Goal: Information Seeking & Learning: Understand process/instructions

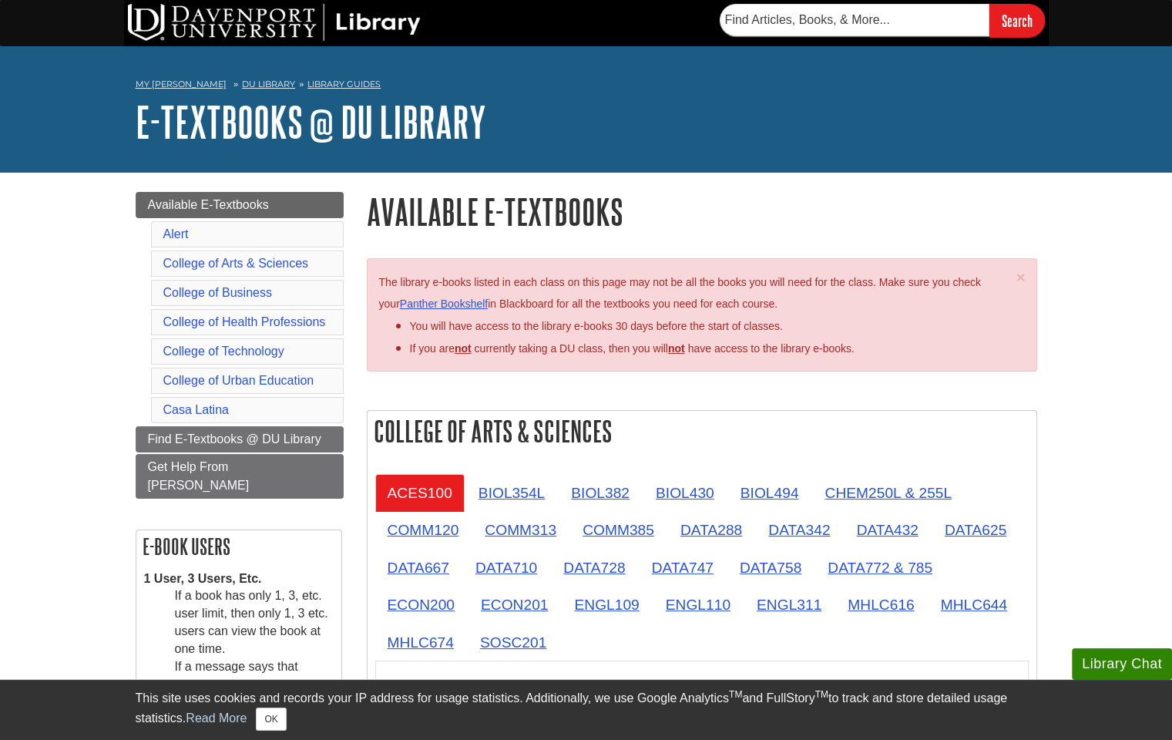
click at [480, 320] on li "You will have access to the library e-books 30 days before the start of classes." at bounding box center [710, 325] width 600 height 22
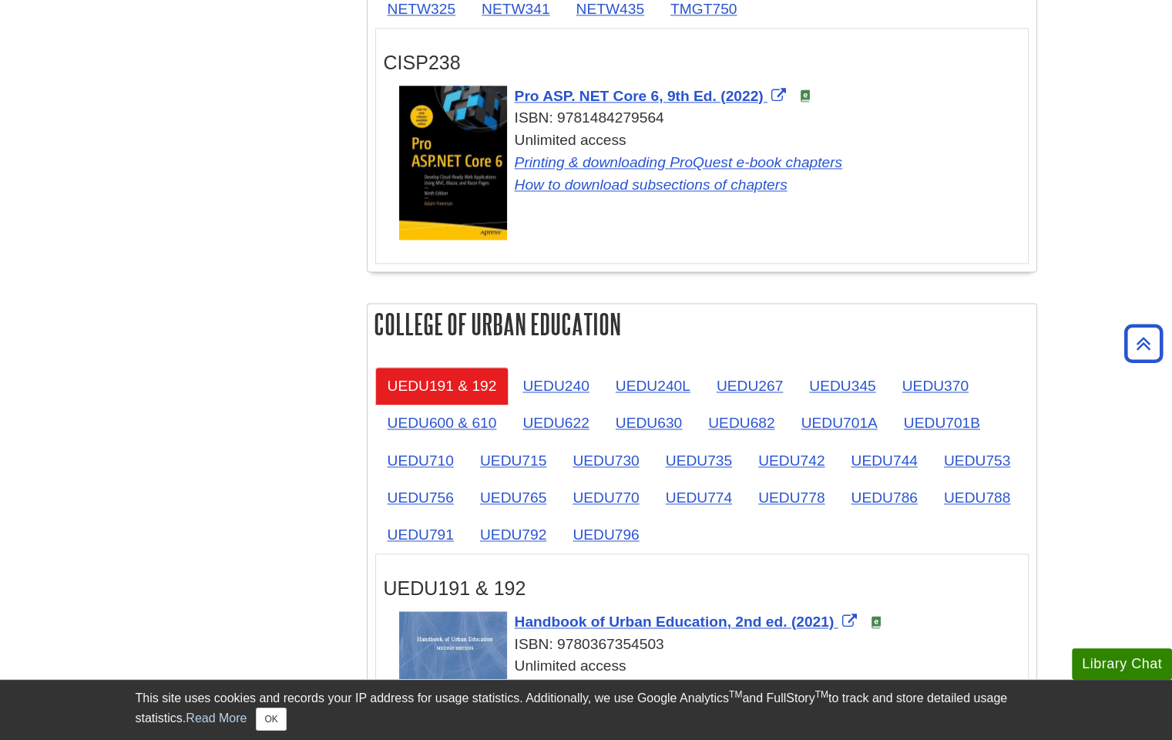
scroll to position [2180, 0]
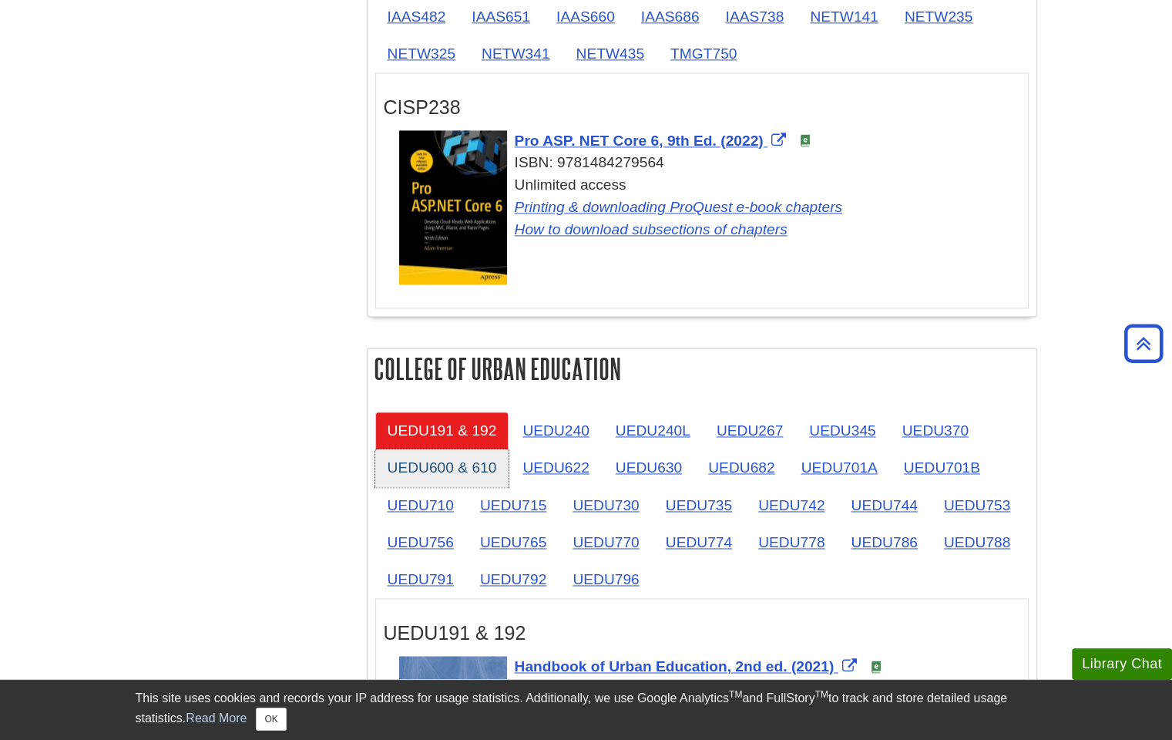
click at [463, 449] on link "UEDU600 & 610" at bounding box center [442, 468] width 134 height 38
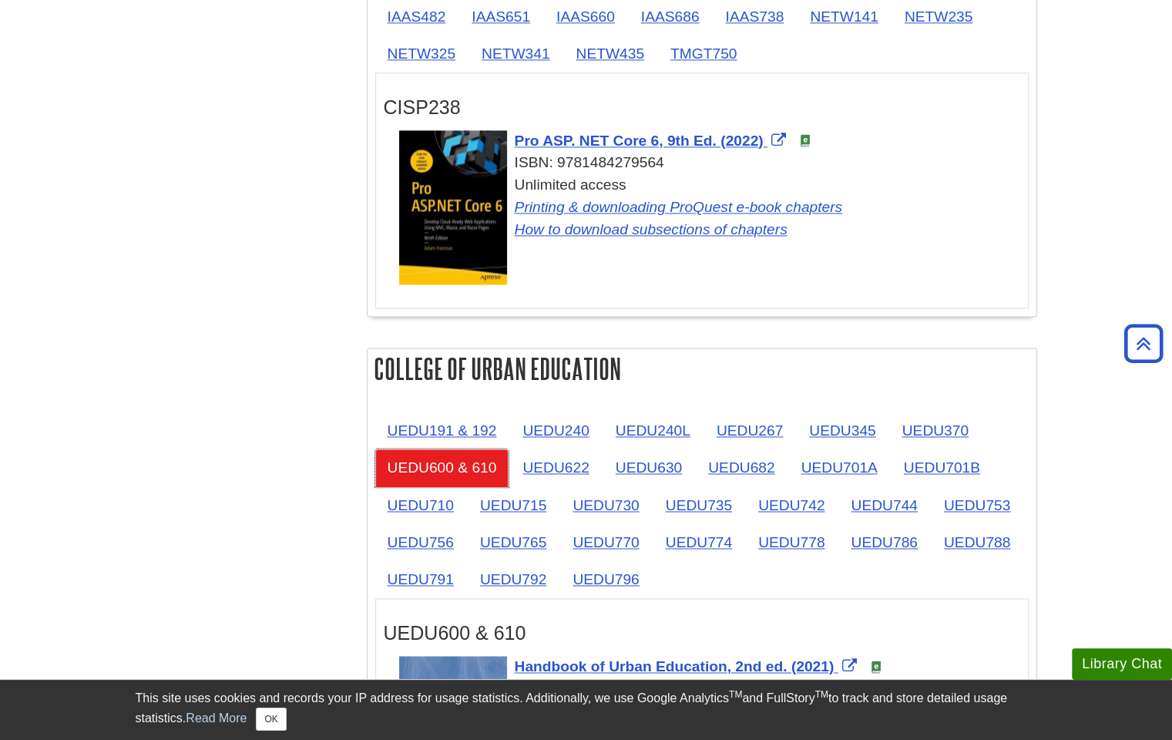
click at [417, 454] on link "UEDU600 & 610" at bounding box center [442, 468] width 134 height 38
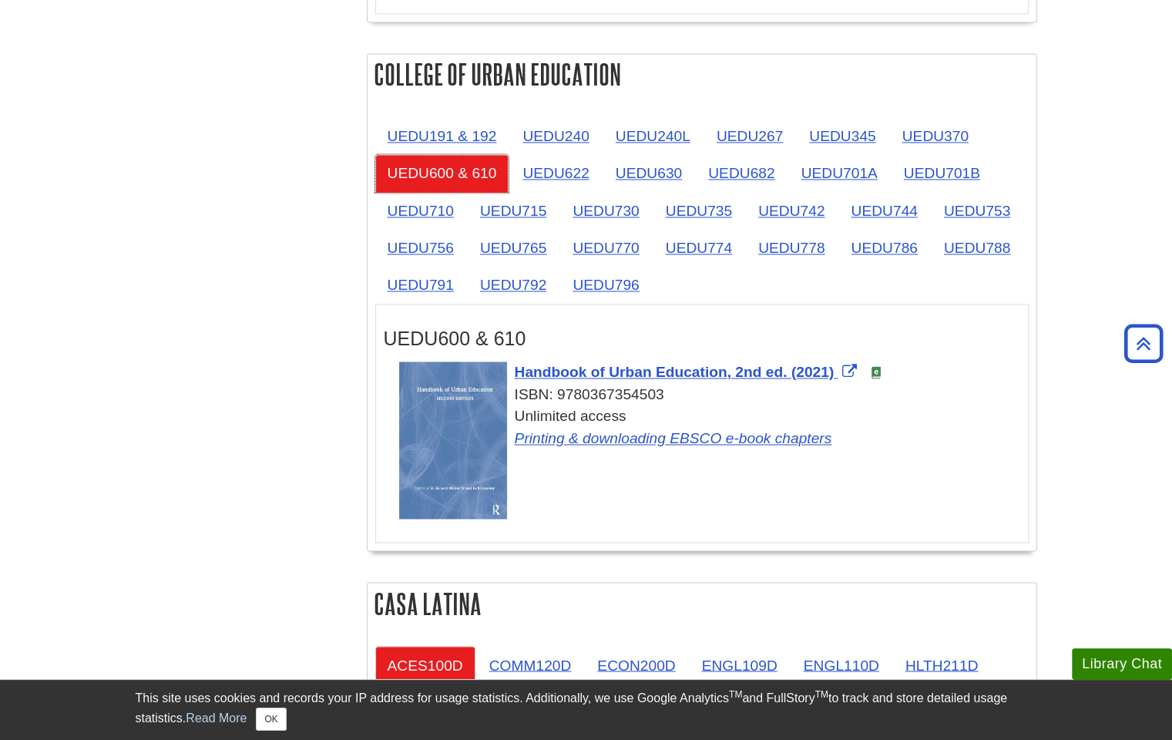
scroll to position [2481, 0]
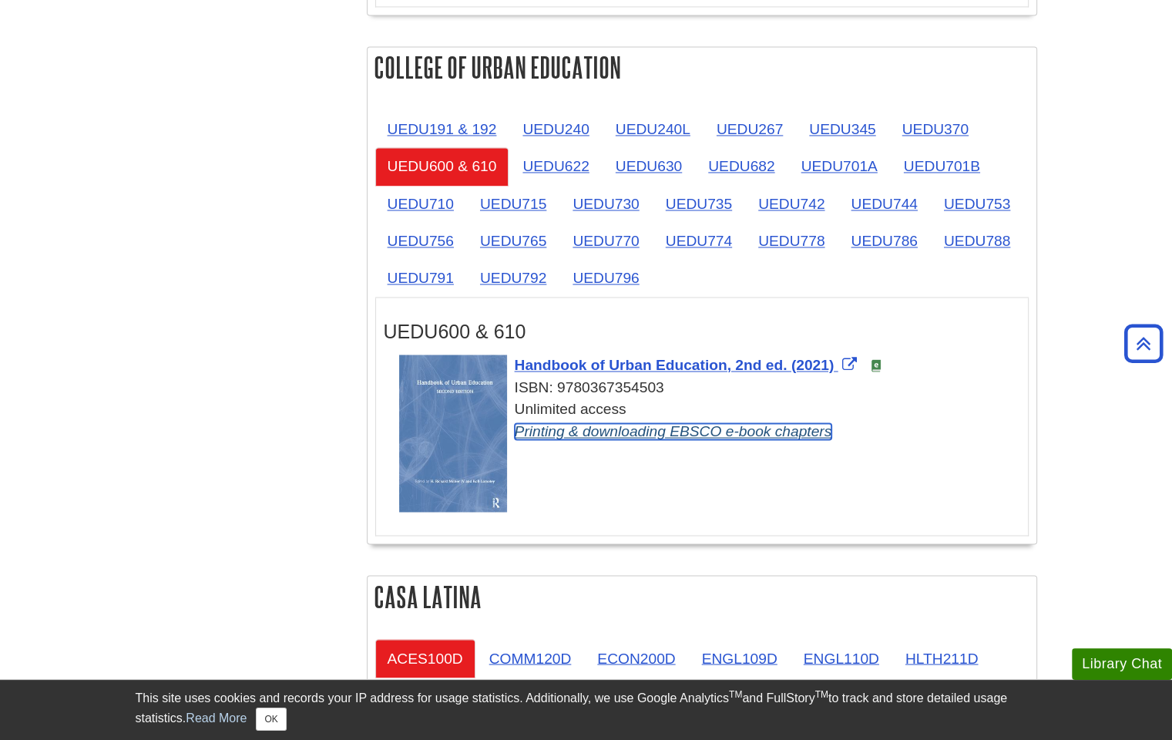
click at [640, 423] on link "Printing & downloading EBSCO e-book chapters" at bounding box center [674, 431] width 318 height 16
drag, startPoint x: 1170, startPoint y: 214, endPoint x: 1159, endPoint y: 220, distance: 12.8
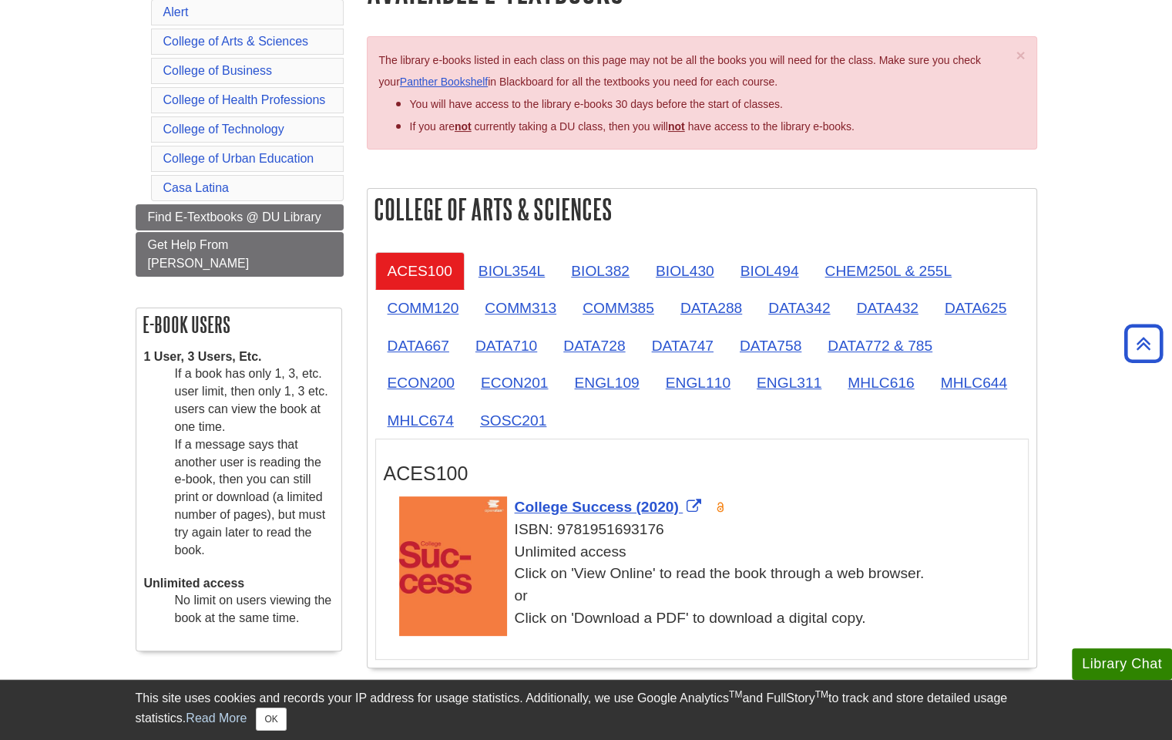
scroll to position [0, 0]
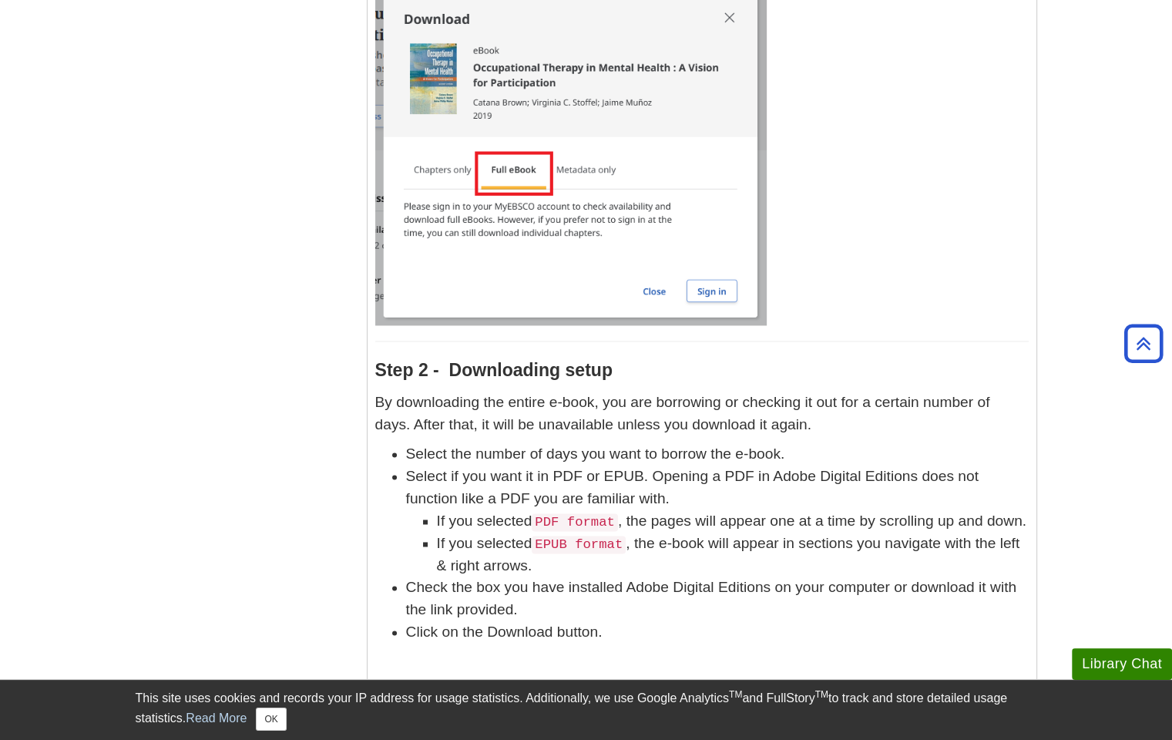
scroll to position [2161, 0]
